Goal: Check status

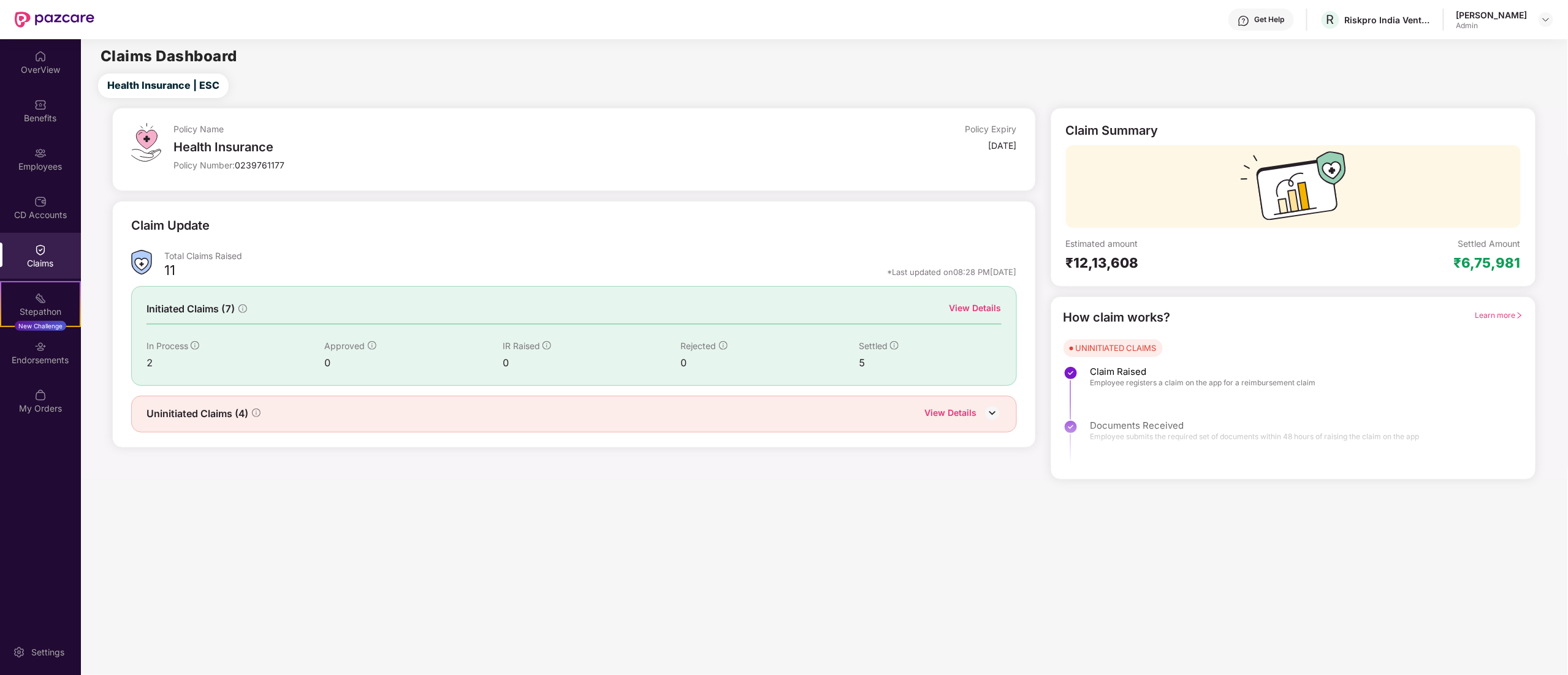
click at [33, 249] on div "Claims" at bounding box center [41, 255] width 81 height 46
click at [994, 304] on div "View Details" at bounding box center [976, 308] width 52 height 13
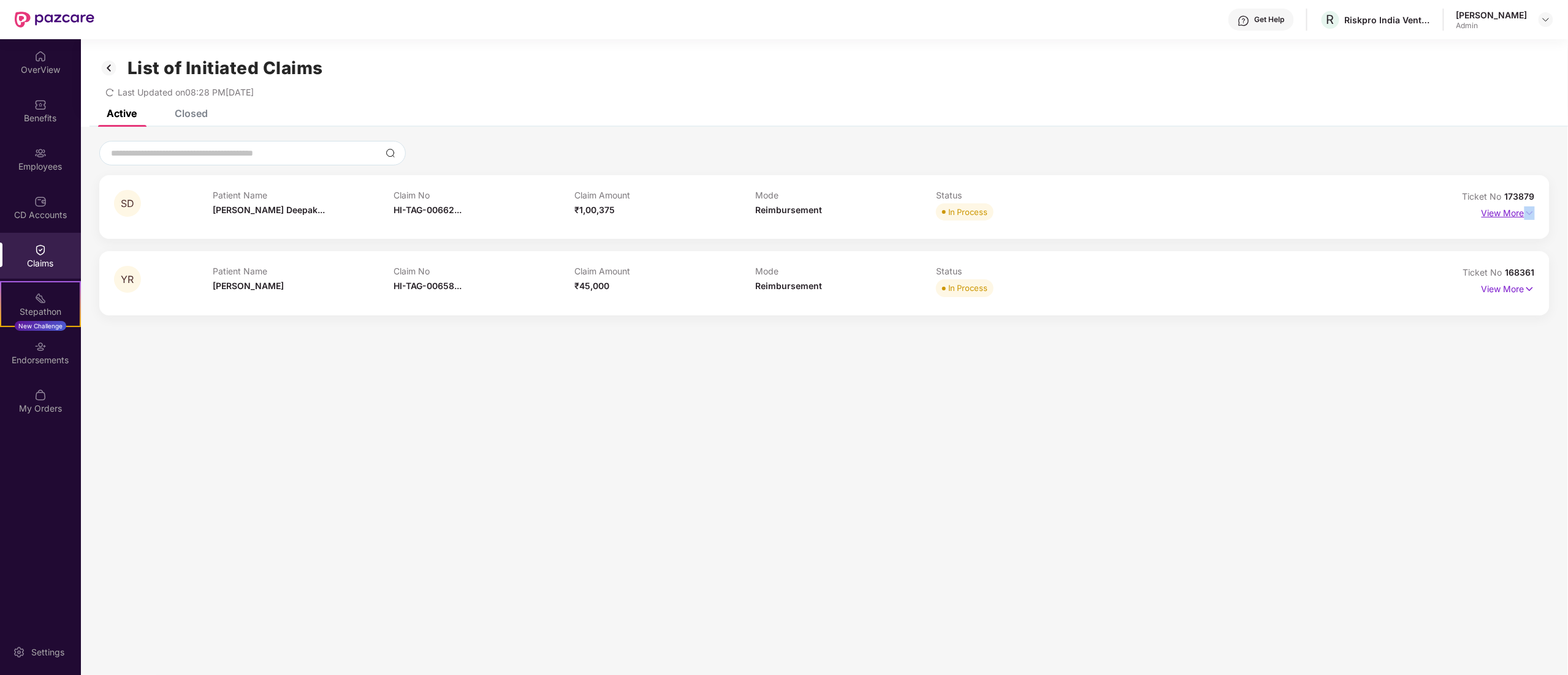
click at [1533, 208] on div "SD Patient Name [PERSON_NAME] Deepak... Claim No HI-TAG-00662... Claim Amount ₹…" at bounding box center [824, 207] width 1450 height 64
click at [1524, 215] on img at bounding box center [1529, 213] width 10 height 13
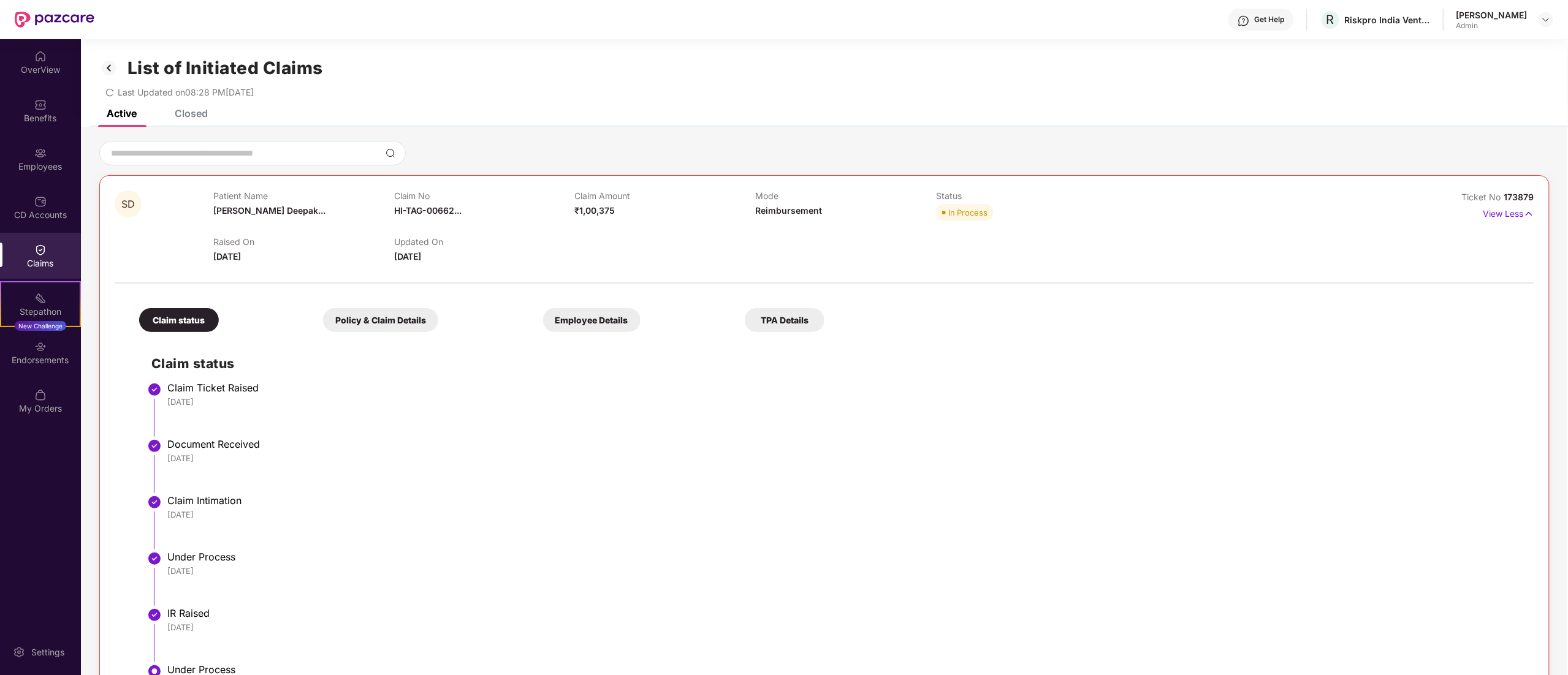
click at [841, 11] on div "Get Help R Riskpro India Ventures Private Limited [PERSON_NAME] Admin" at bounding box center [824, 20] width 1459 height 39
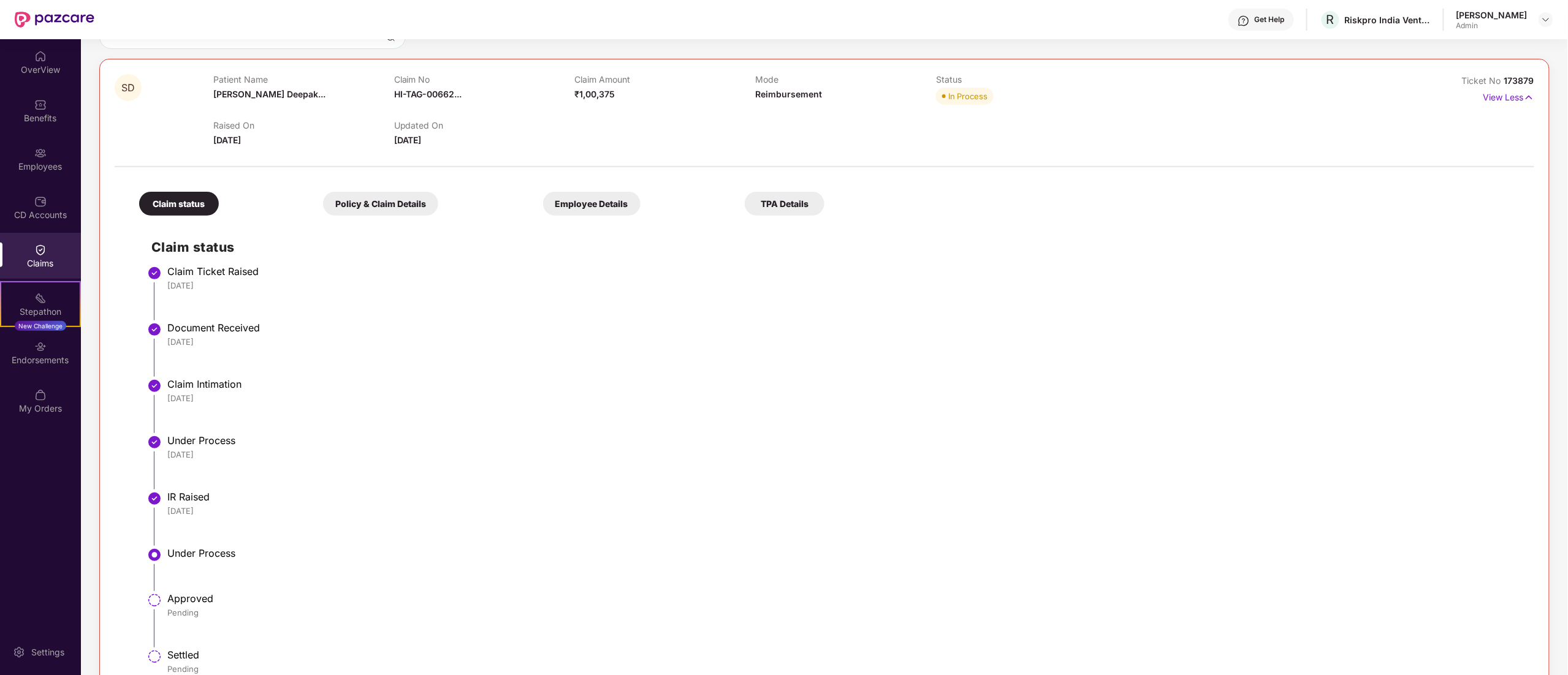
scroll to position [122, 0]
